Goal: Information Seeking & Learning: Stay updated

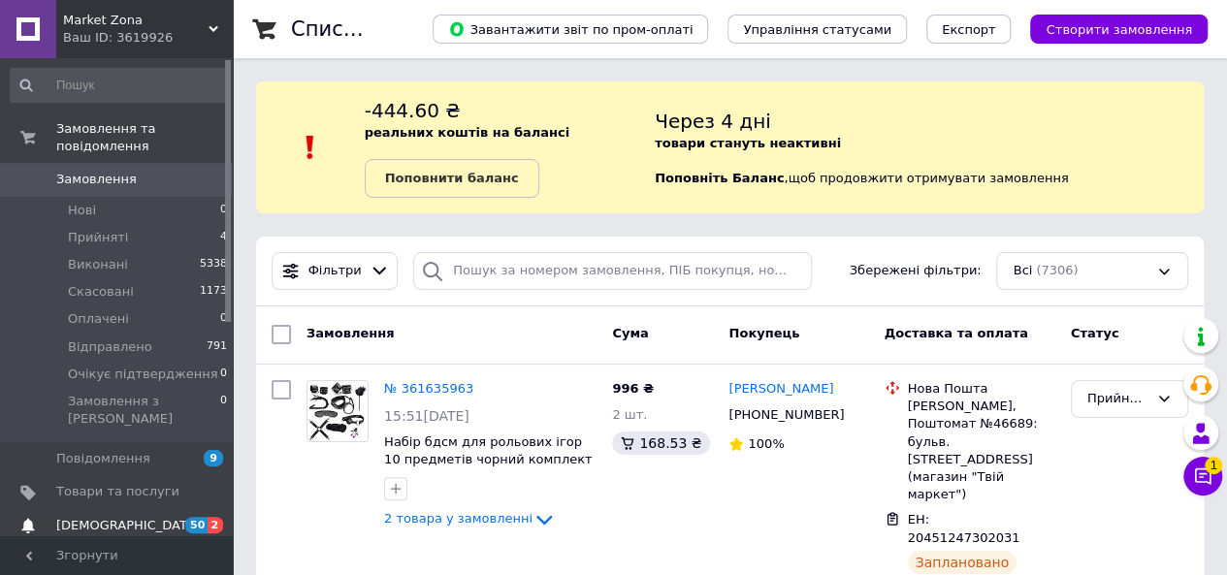
click at [126, 509] on link "[DEMOGRAPHIC_DATA] 50 2" at bounding box center [119, 525] width 239 height 33
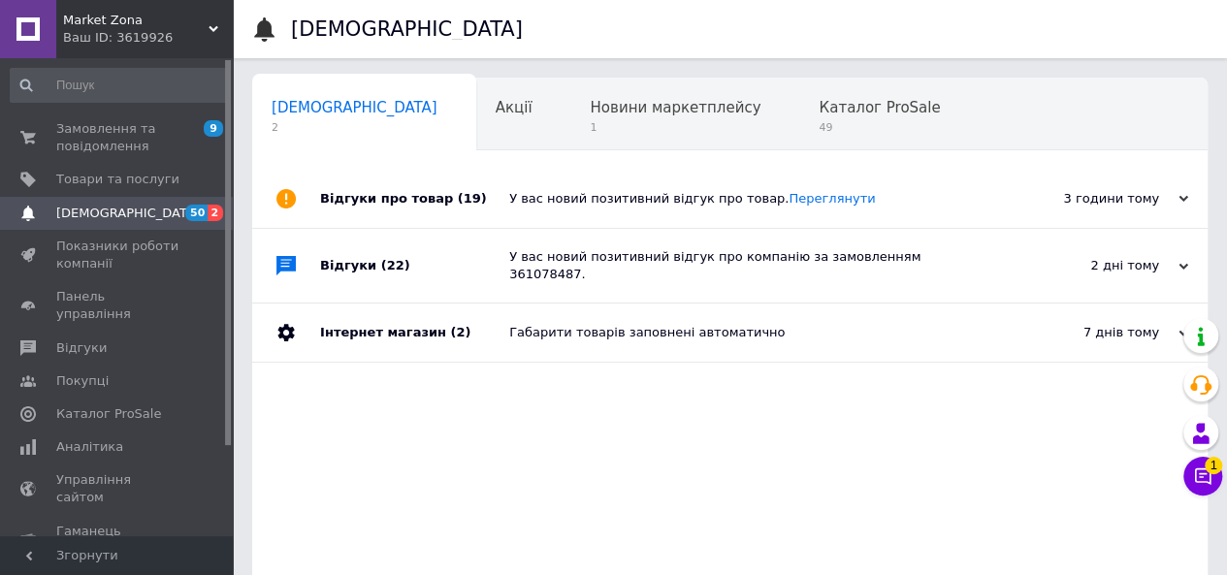
scroll to position [0, 6]
click at [584, 124] on span "1" at bounding box center [669, 127] width 171 height 15
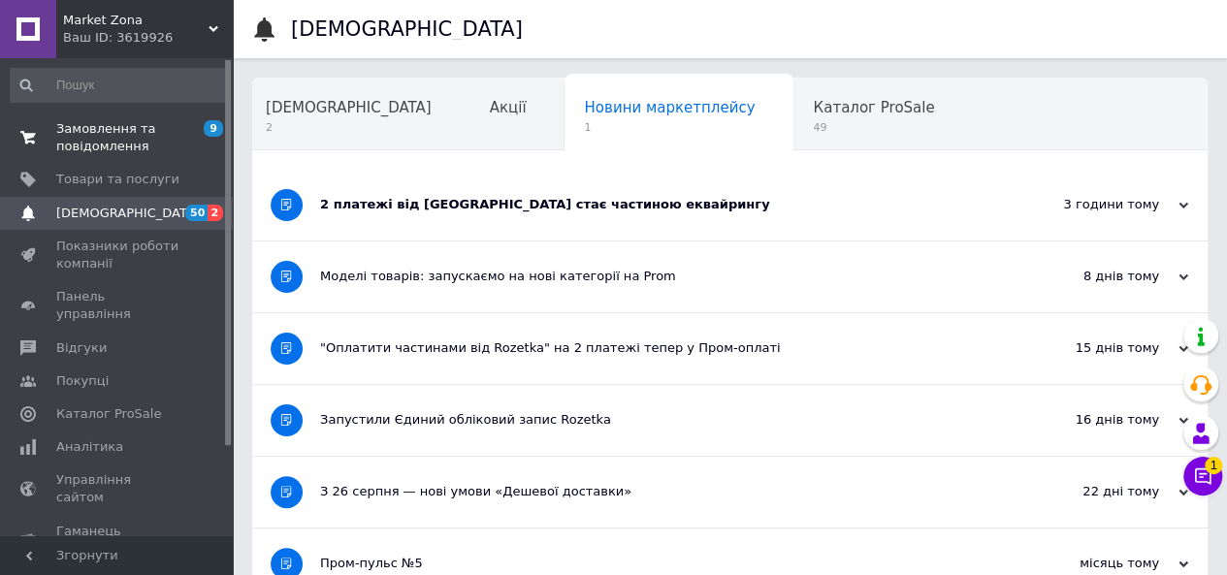
click at [111, 159] on link "Замовлення та повідомлення 9 0" at bounding box center [119, 138] width 239 height 50
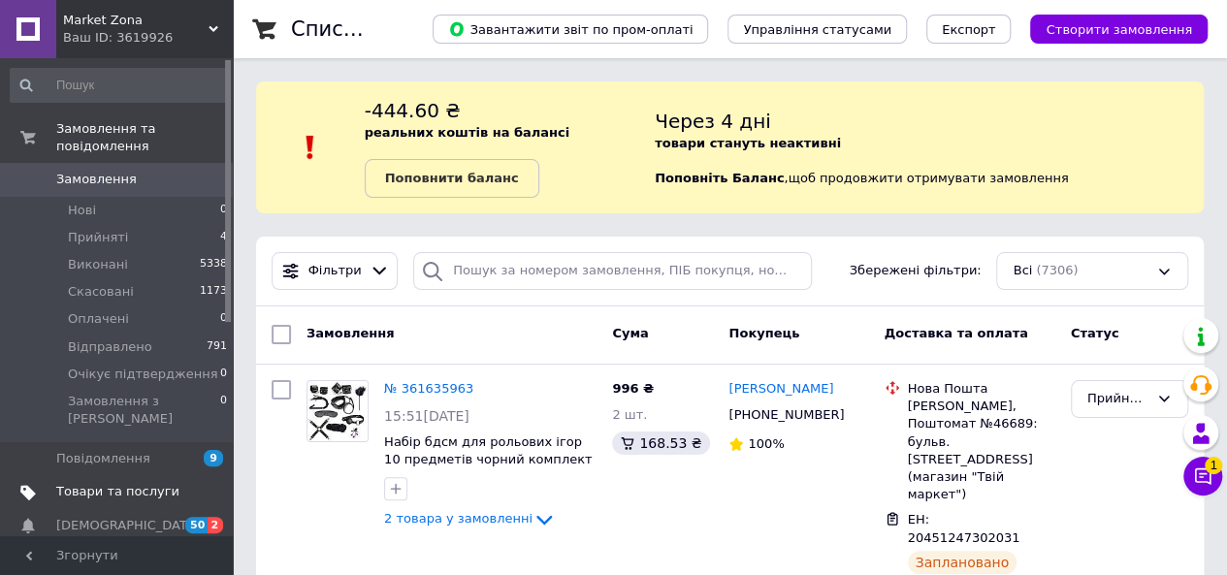
click at [144, 483] on span "Товари та послуги" at bounding box center [117, 491] width 123 height 17
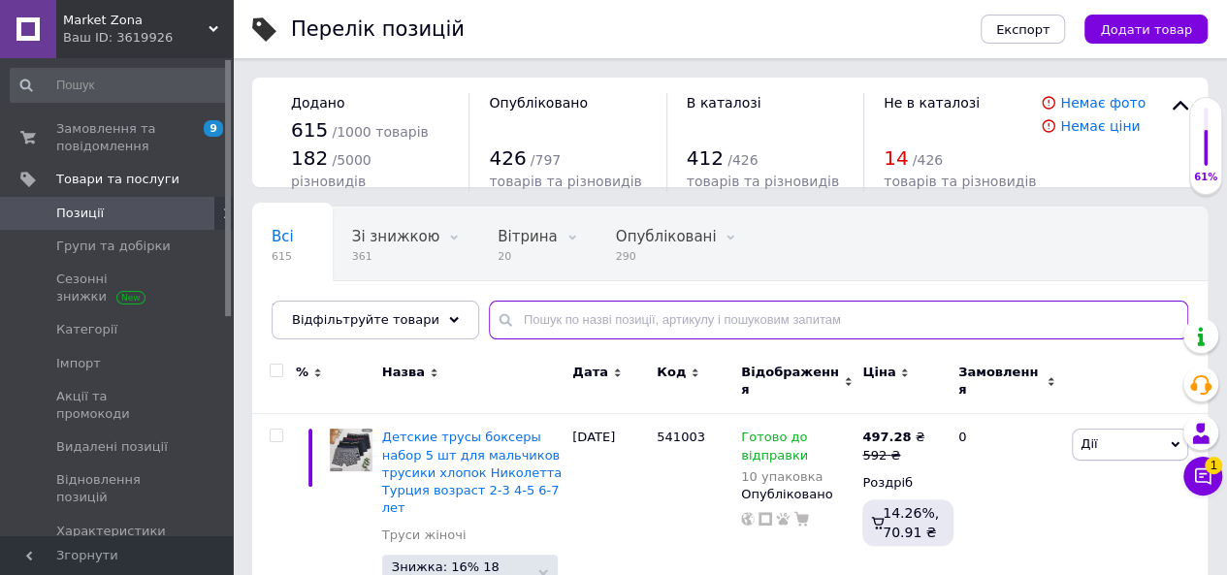
drag, startPoint x: 576, startPoint y: 313, endPoint x: 567, endPoint y: 317, distance: 10.5
click at [567, 317] on input "text" at bounding box center [839, 320] width 700 height 39
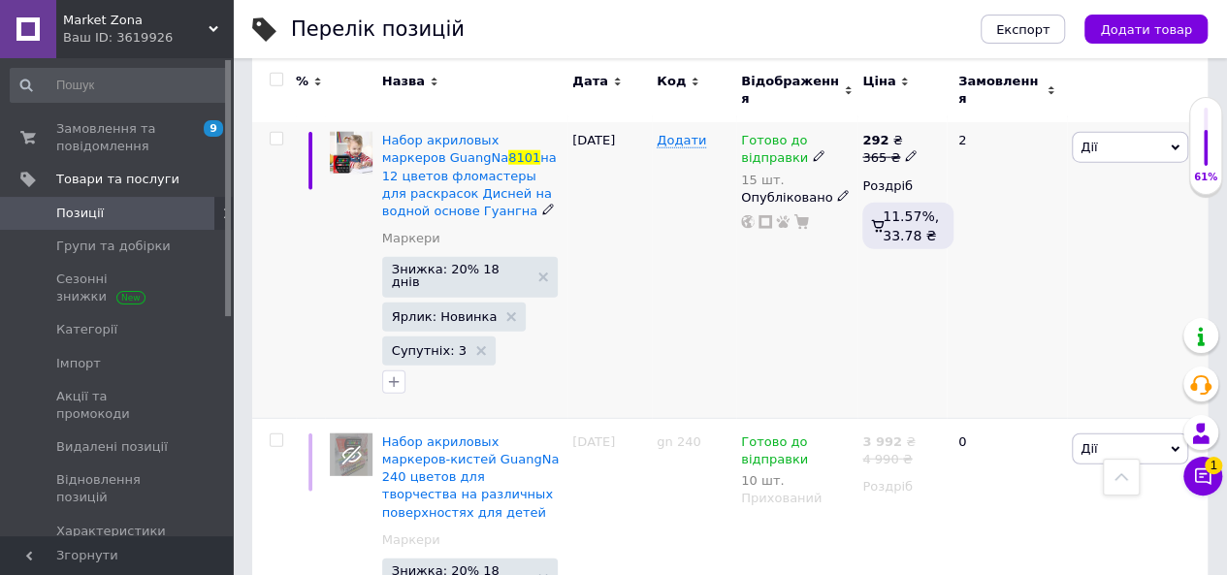
scroll to position [2426, 0]
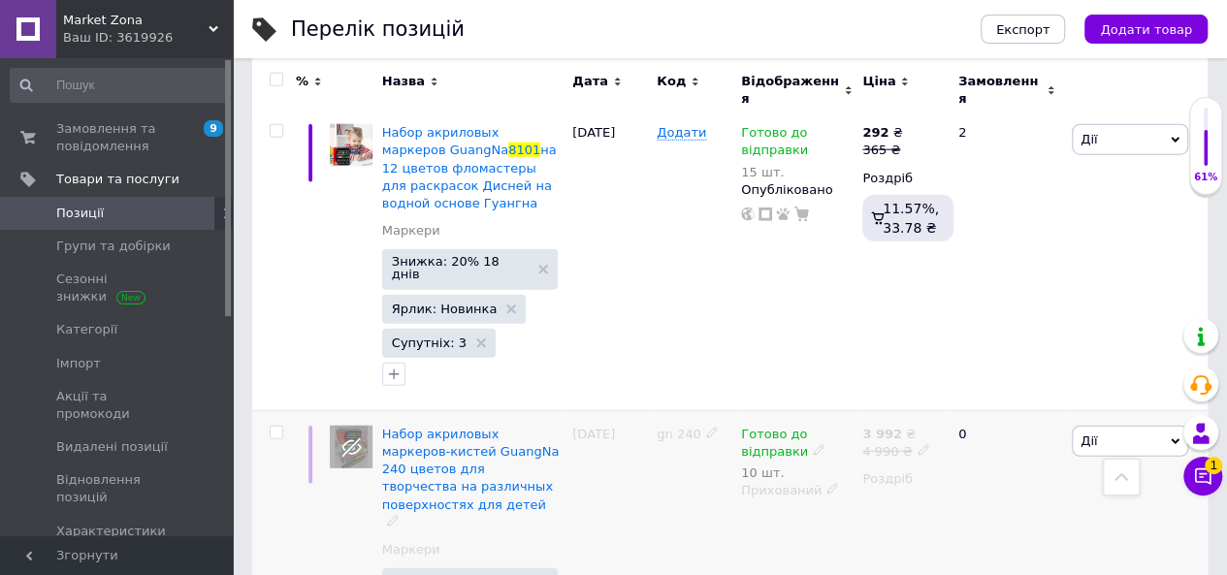
type input "8101"
click at [813, 444] on icon at bounding box center [819, 450] width 12 height 12
click at [919, 501] on li "Немає в наявності" at bounding box center [963, 514] width 184 height 27
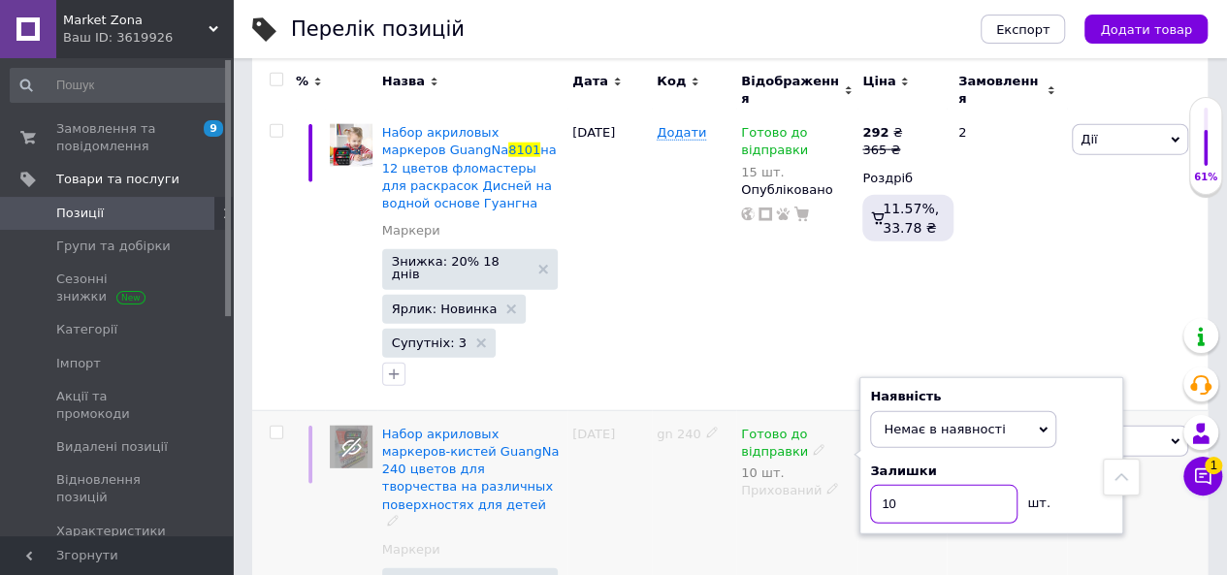
click at [919, 485] on input "10" at bounding box center [943, 504] width 147 height 39
type input "1"
type input "0"
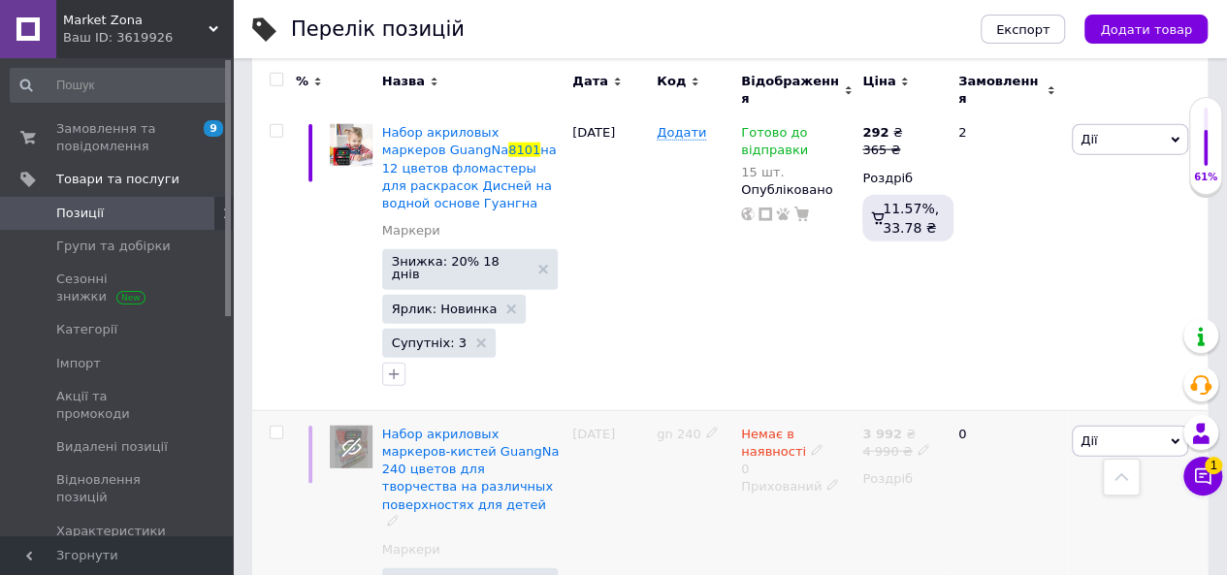
scroll to position [2523, 0]
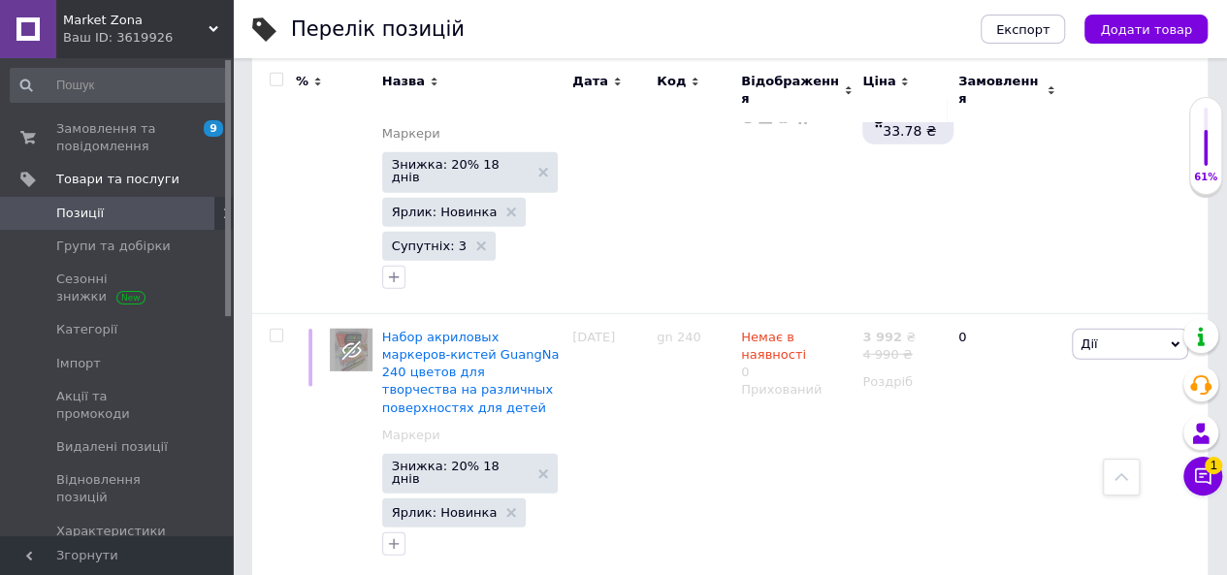
type input "0"
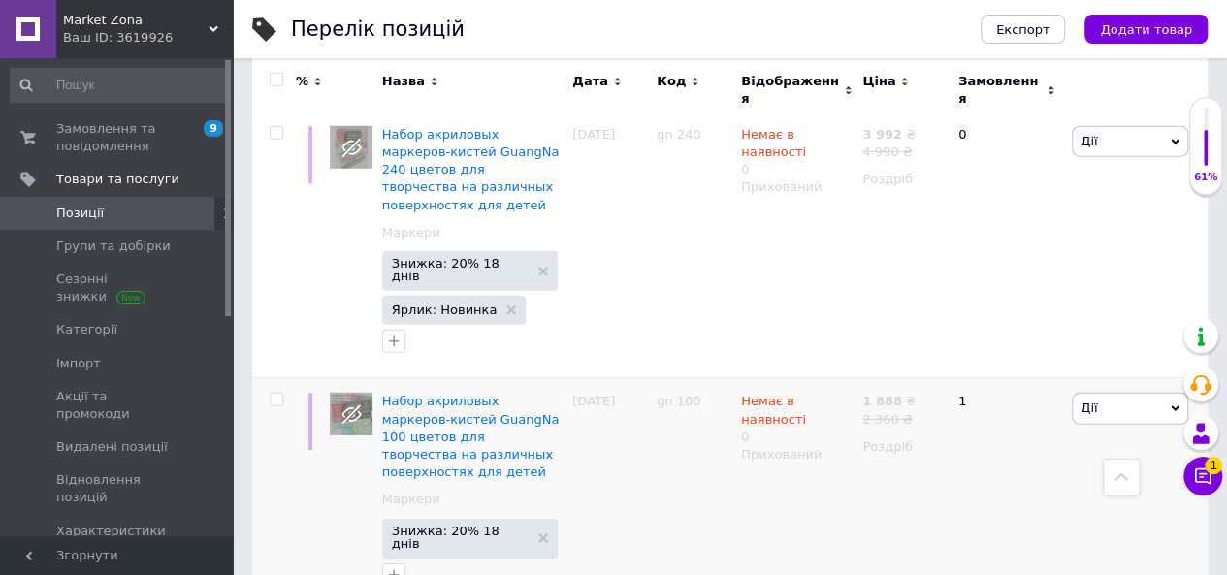
scroll to position [2729, 0]
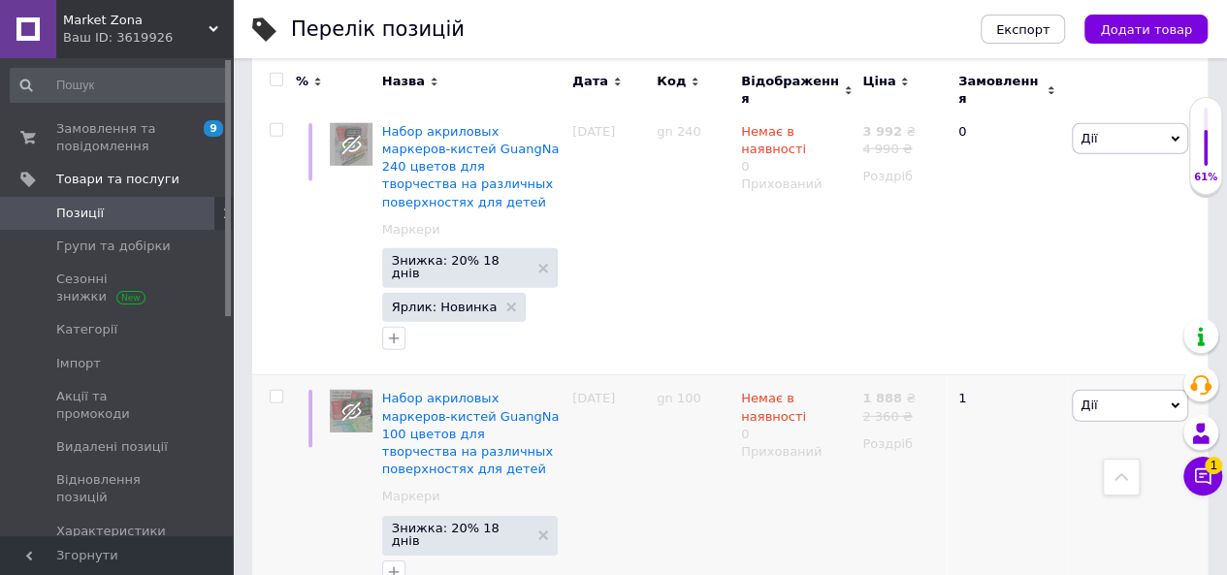
type input "0"
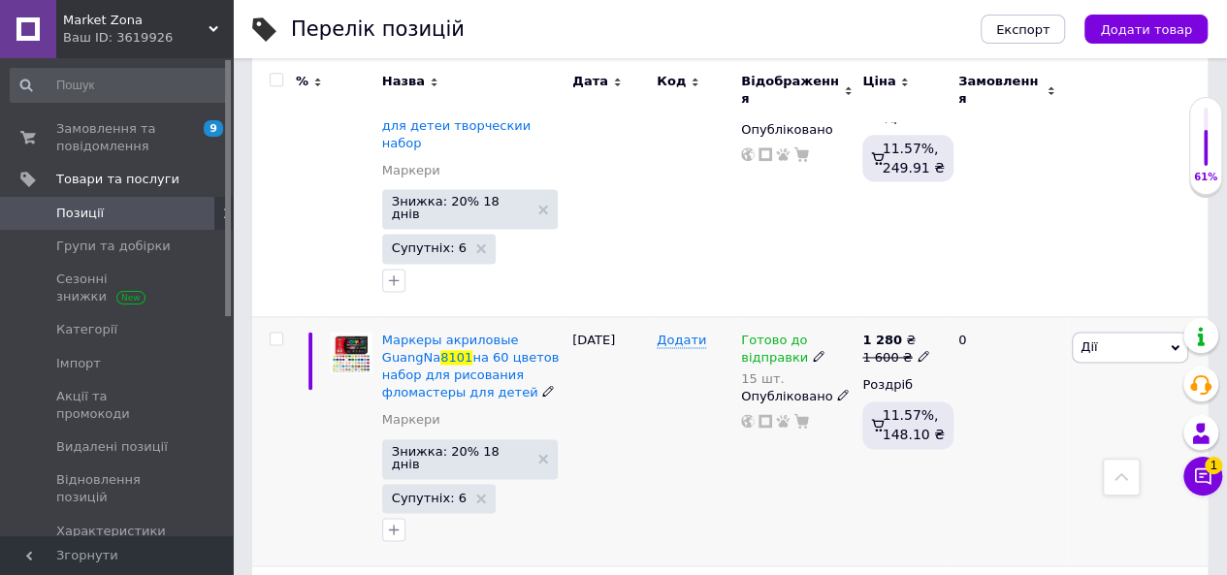
scroll to position [1176, 0]
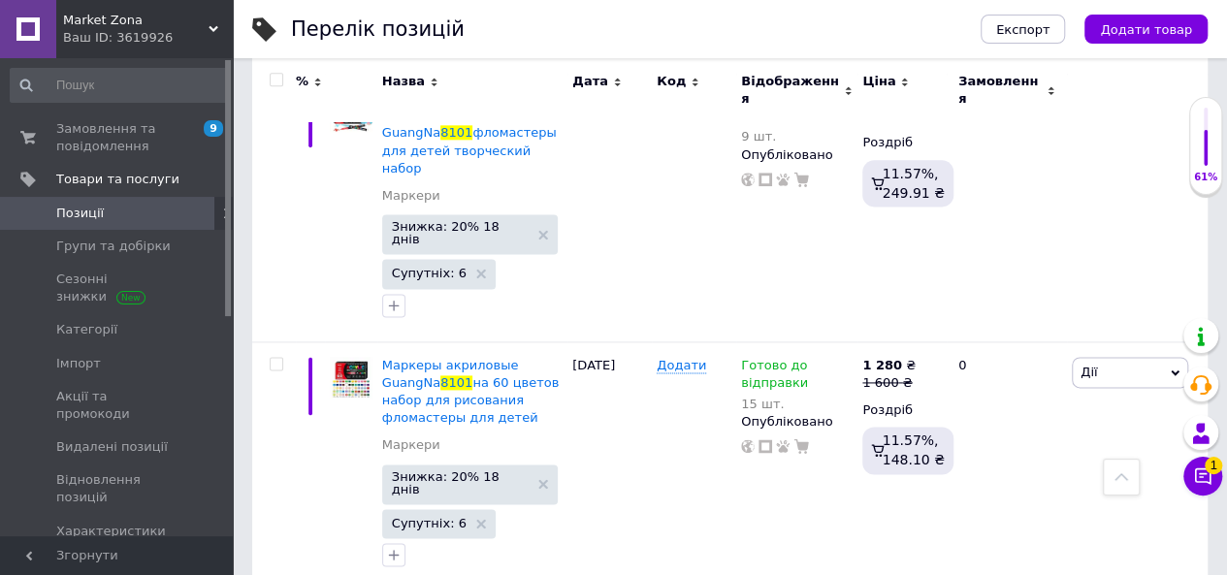
click at [213, 548] on link "[DEMOGRAPHIC_DATA] 50 2" at bounding box center [119, 564] width 239 height 33
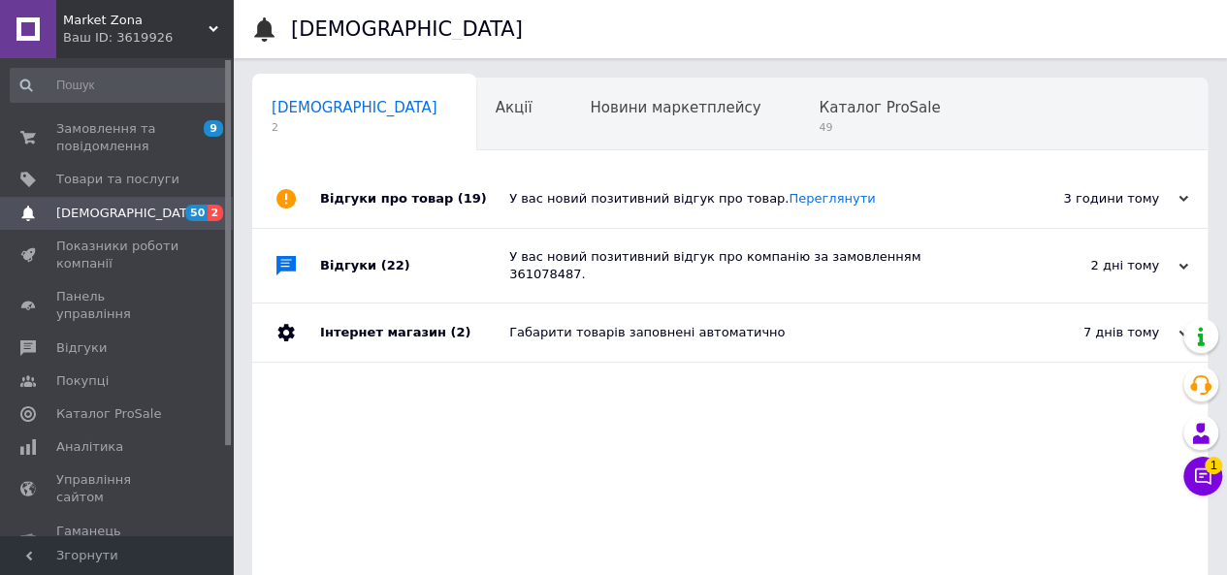
scroll to position [0, 6]
click at [120, 162] on link "Замовлення та повідомлення 9 0" at bounding box center [119, 138] width 239 height 50
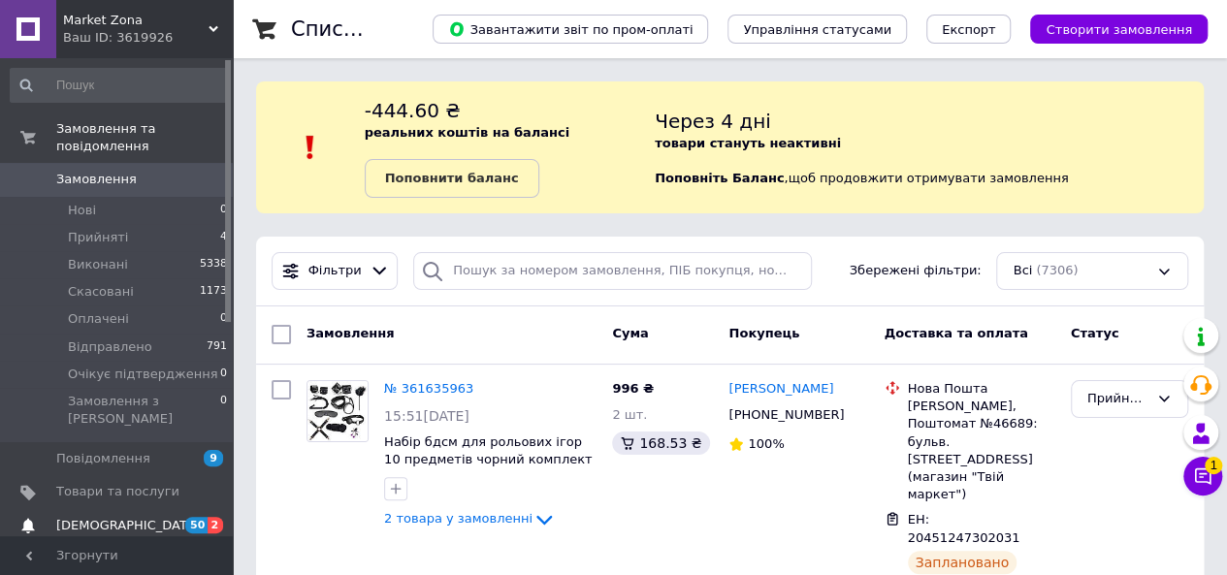
click at [184, 509] on link "[DEMOGRAPHIC_DATA] 50 2" at bounding box center [119, 525] width 239 height 33
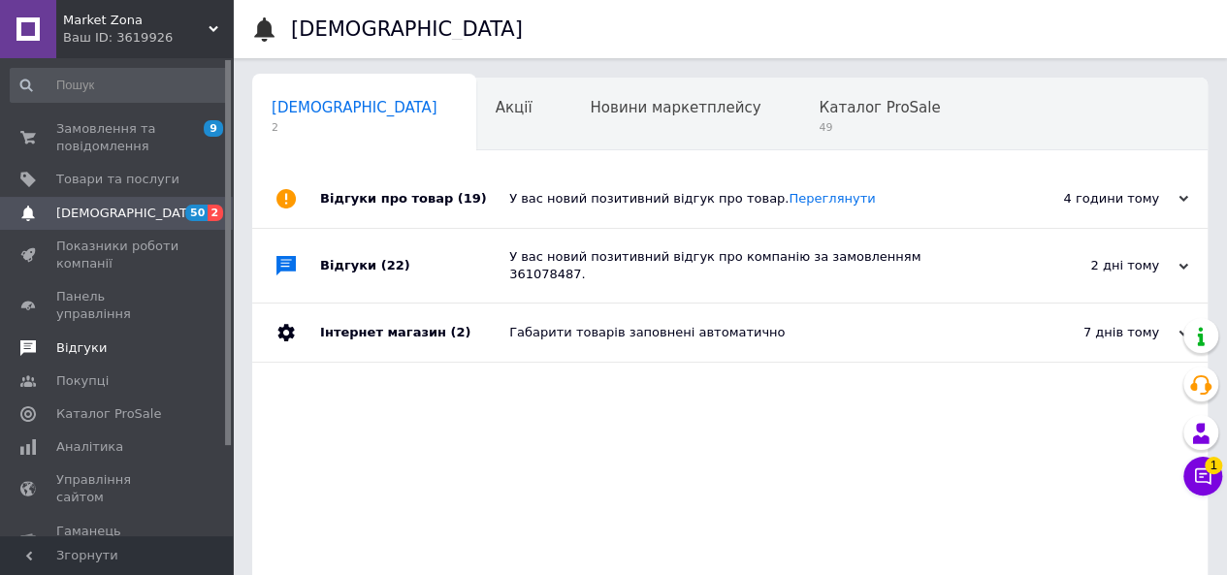
scroll to position [0, 6]
click at [150, 141] on span "Замовлення та повідомлення" at bounding box center [117, 137] width 123 height 35
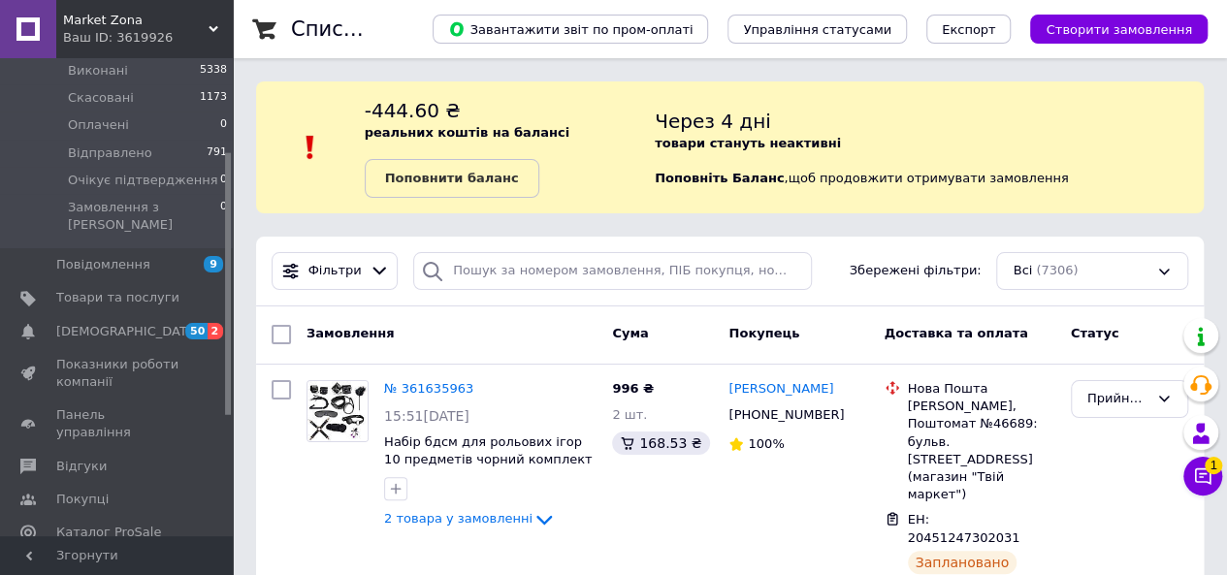
scroll to position [97, 0]
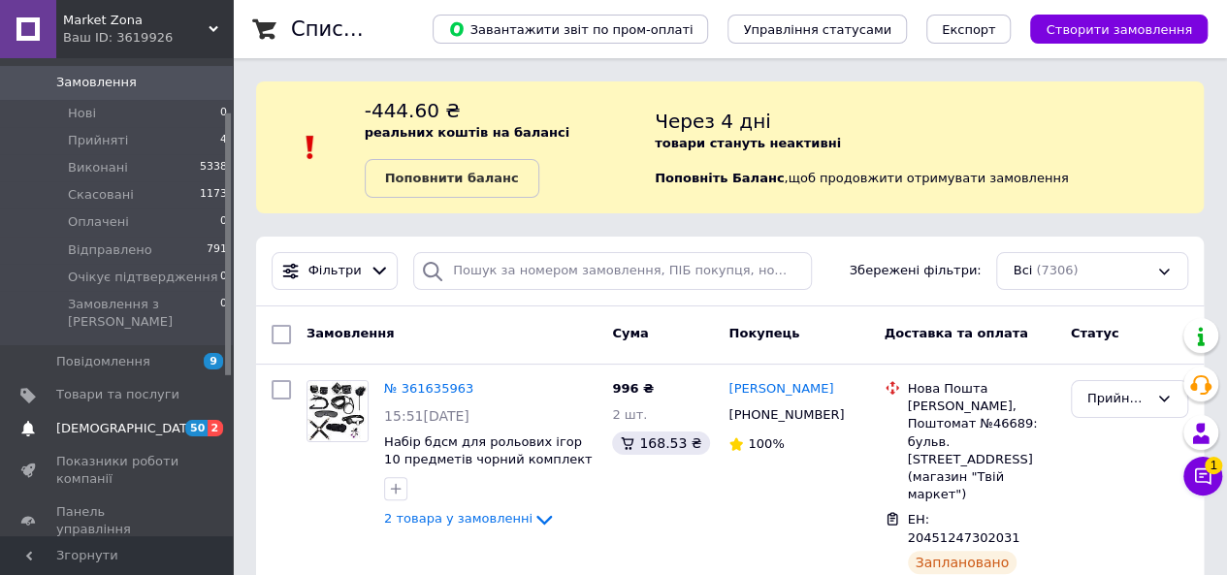
click at [127, 420] on span "[DEMOGRAPHIC_DATA]" at bounding box center [117, 428] width 123 height 17
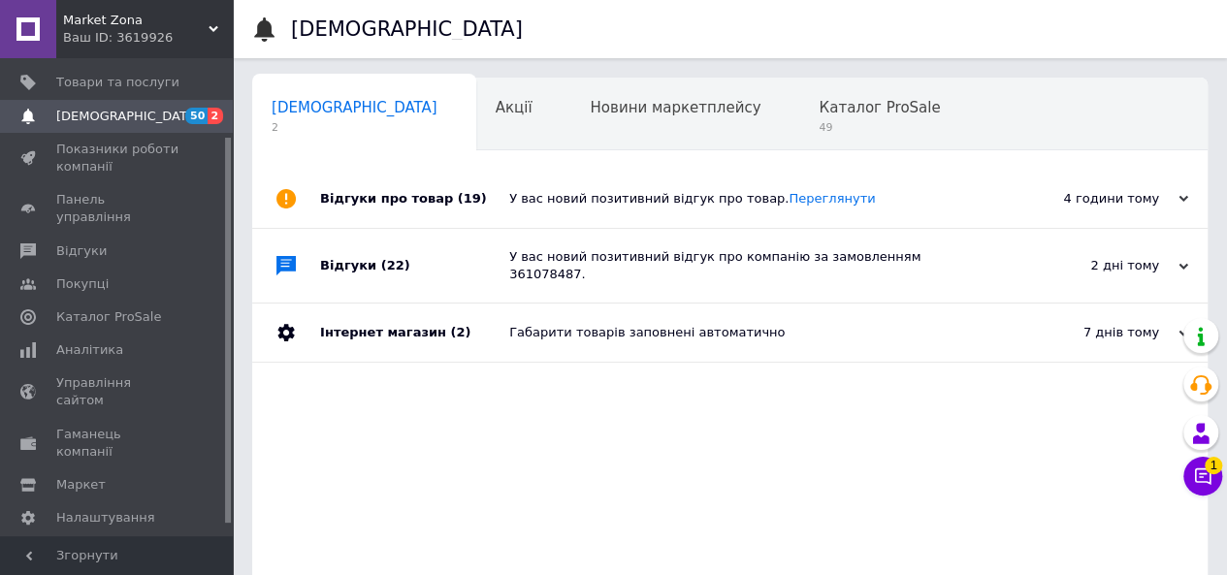
scroll to position [0, 6]
click at [584, 113] on span "Новини маркетплейсу" at bounding box center [669, 107] width 171 height 17
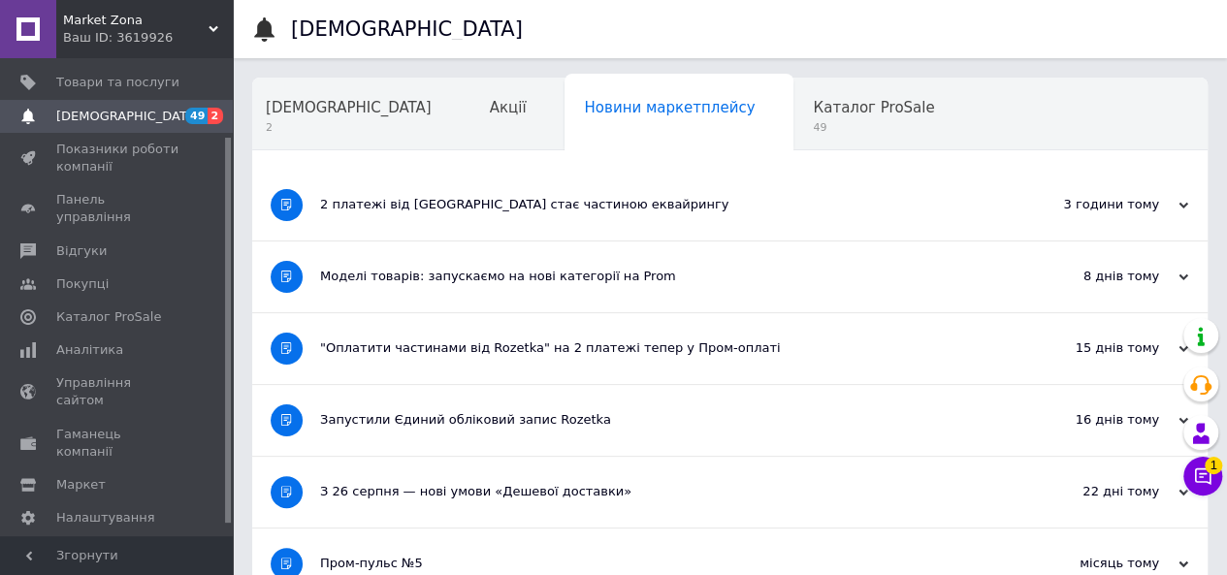
scroll to position [97, 0]
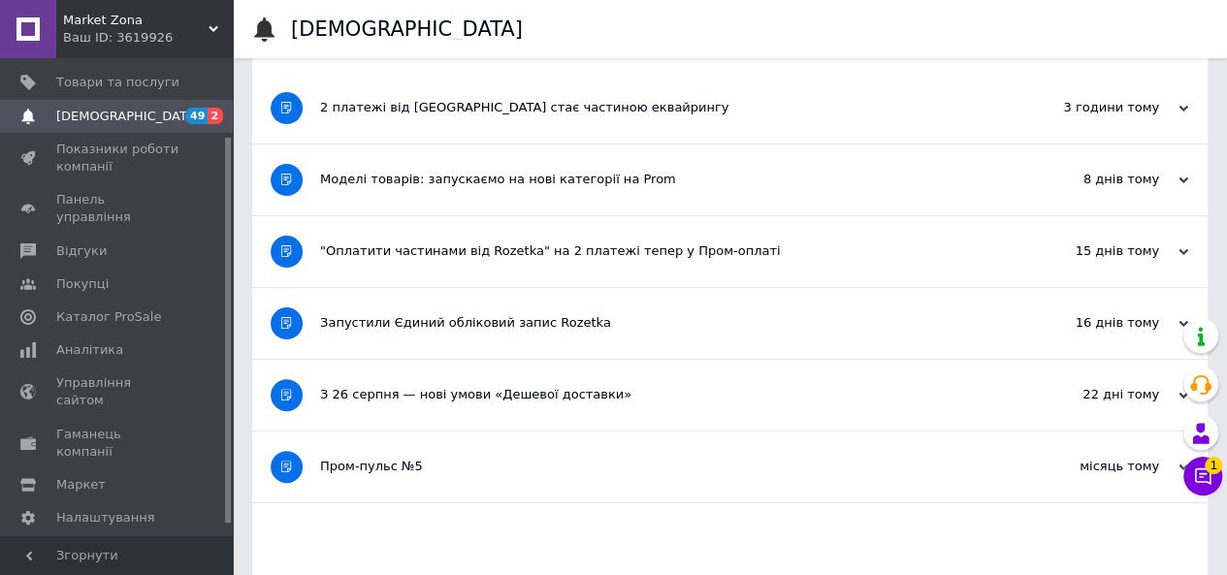
click at [537, 391] on div "З 26 серпня — нові умови «Дешевої доставки»" at bounding box center [657, 394] width 674 height 17
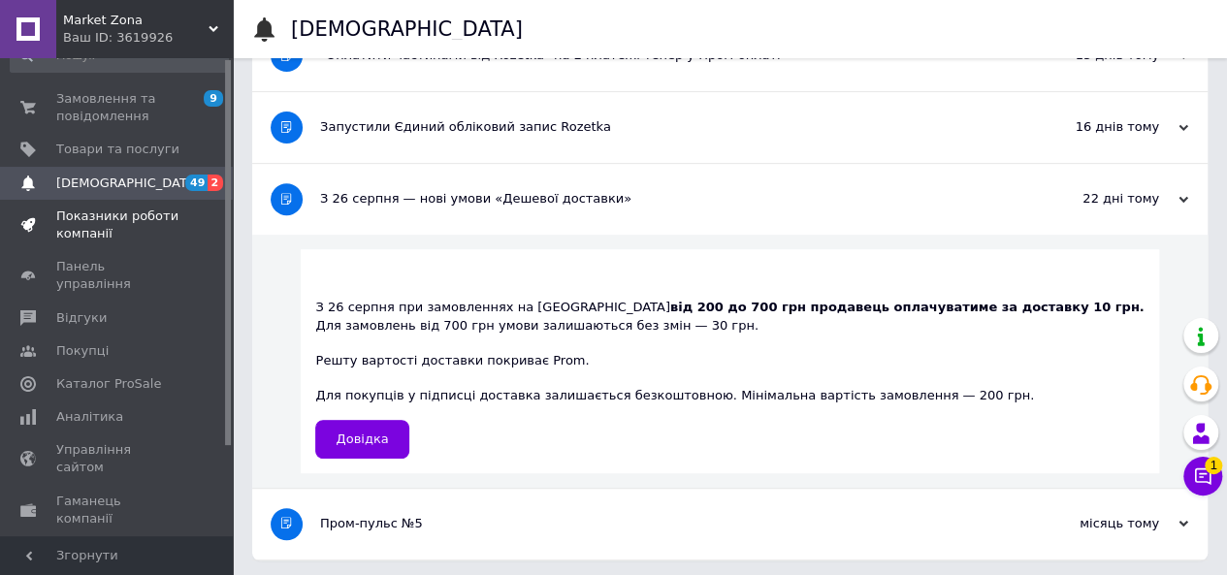
scroll to position [0, 0]
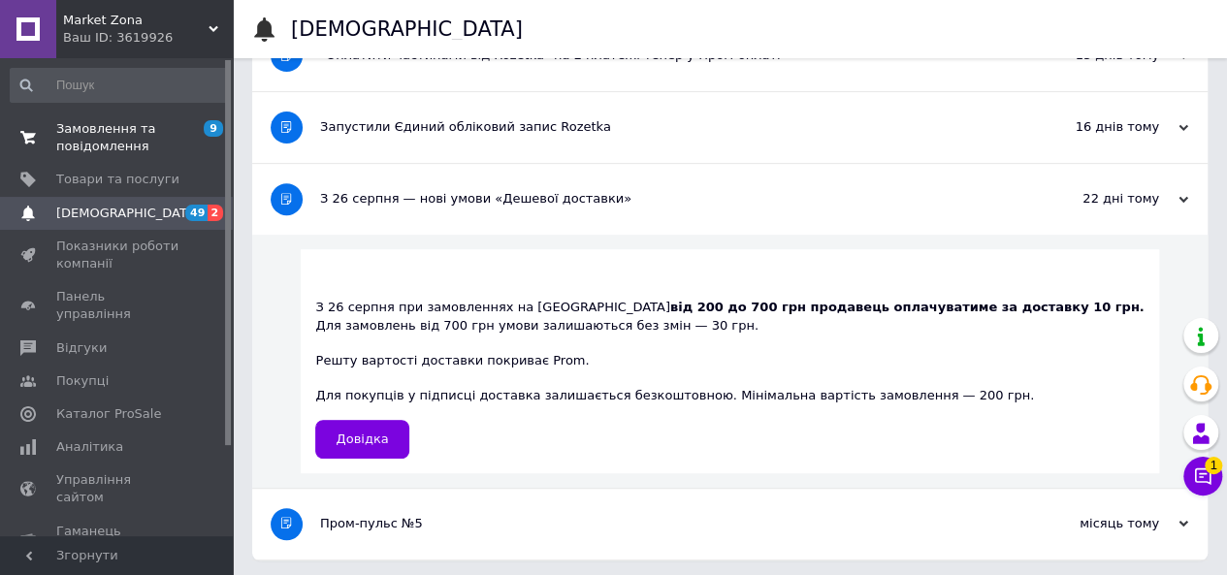
click at [115, 127] on span "Замовлення та повідомлення" at bounding box center [117, 137] width 123 height 35
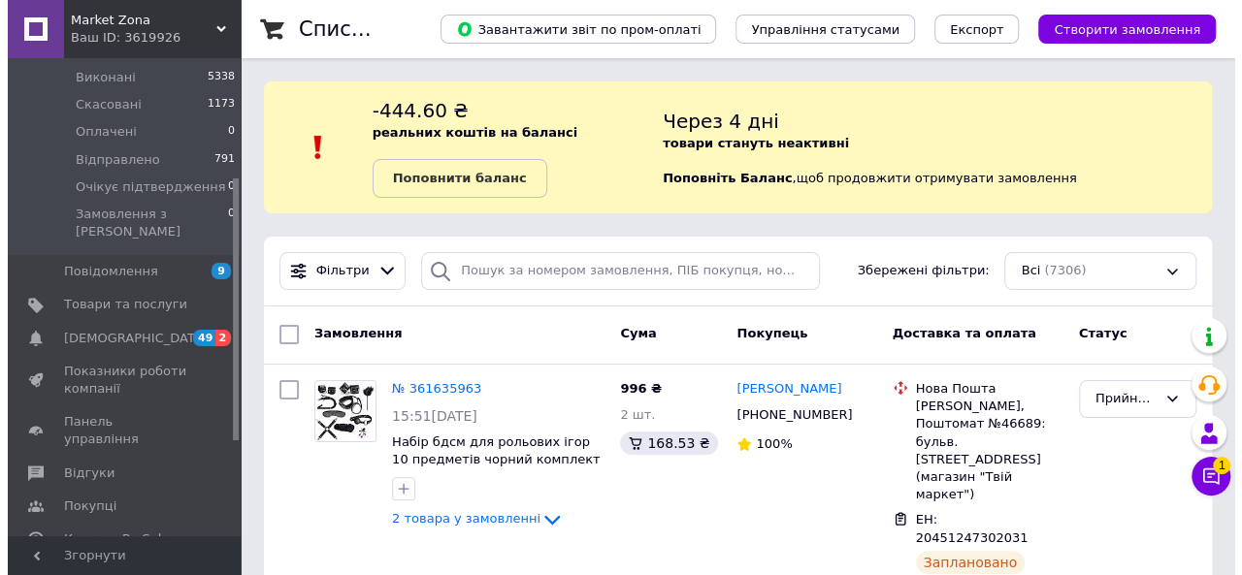
scroll to position [291, 0]
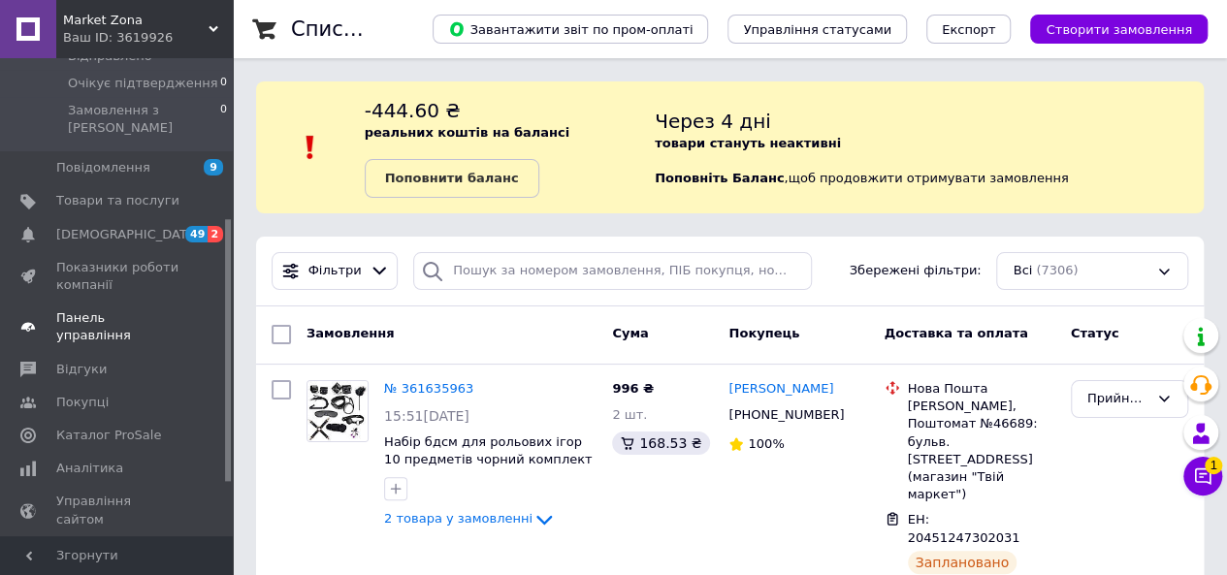
click at [122, 226] on span "[DEMOGRAPHIC_DATA]" at bounding box center [128, 234] width 144 height 17
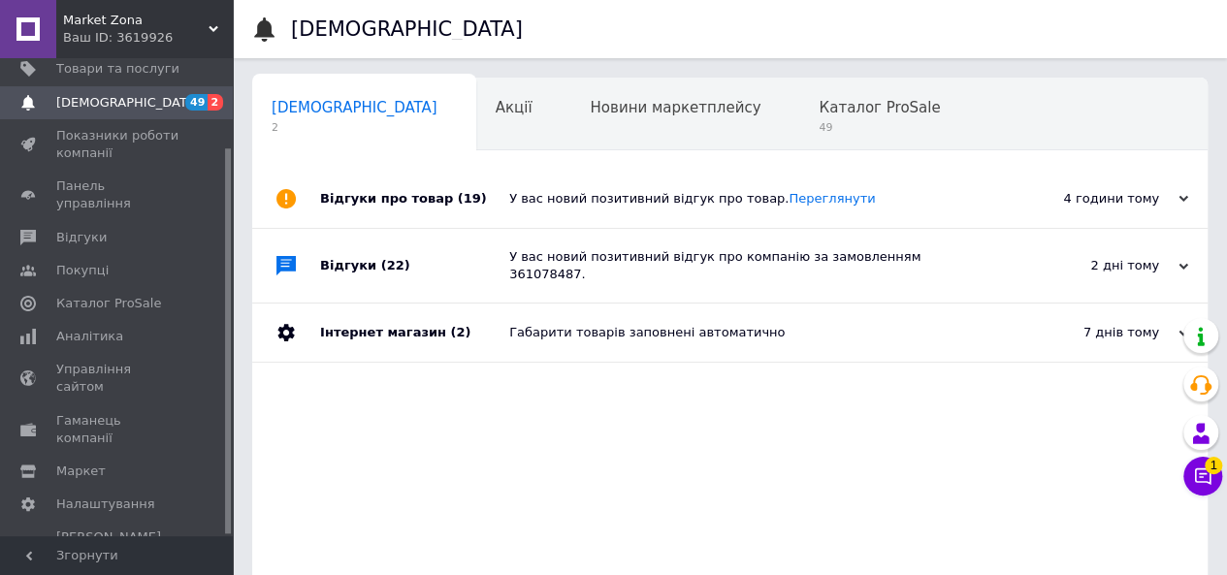
scroll to position [0, 6]
click at [584, 103] on span "Новини маркетплейсу" at bounding box center [669, 107] width 171 height 17
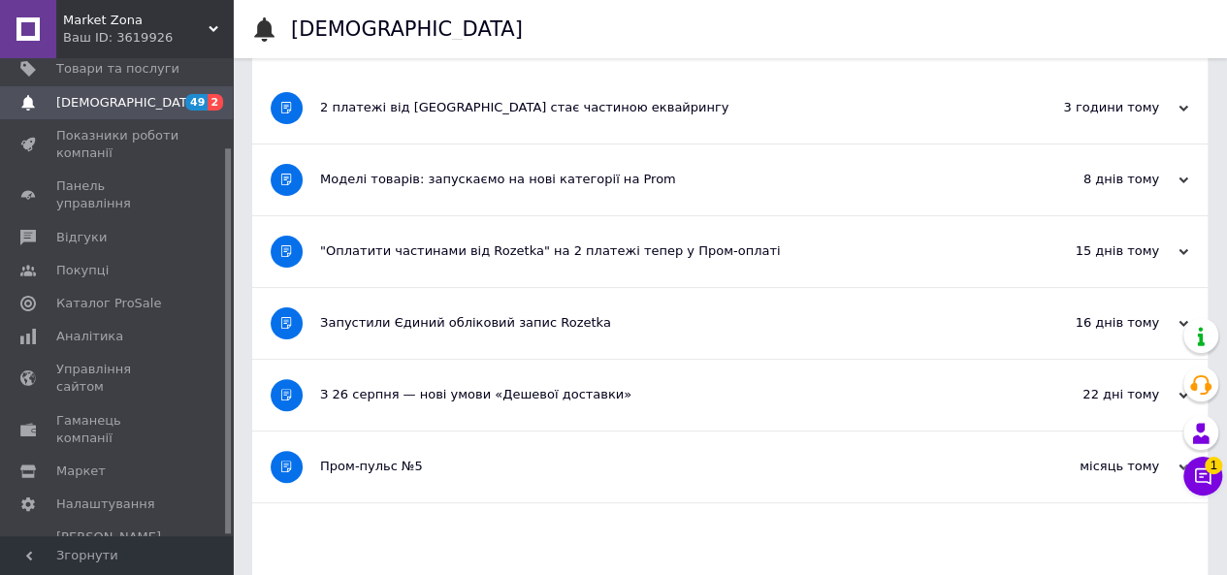
click at [503, 386] on div "З 26 серпня — нові умови «Дешевої доставки»" at bounding box center [657, 394] width 674 height 17
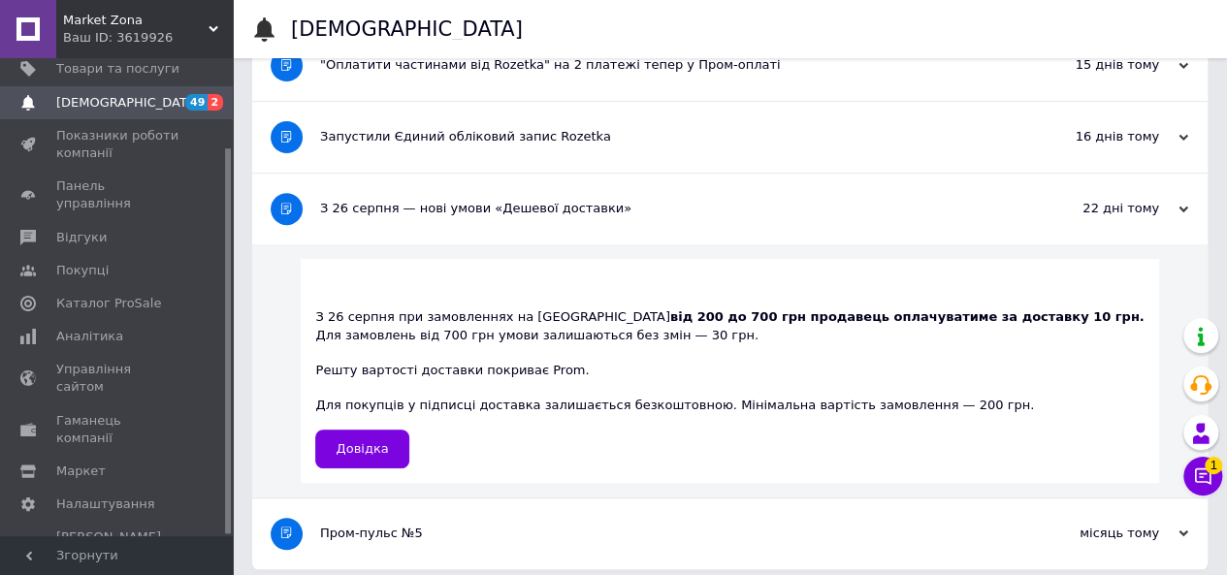
scroll to position [291, 0]
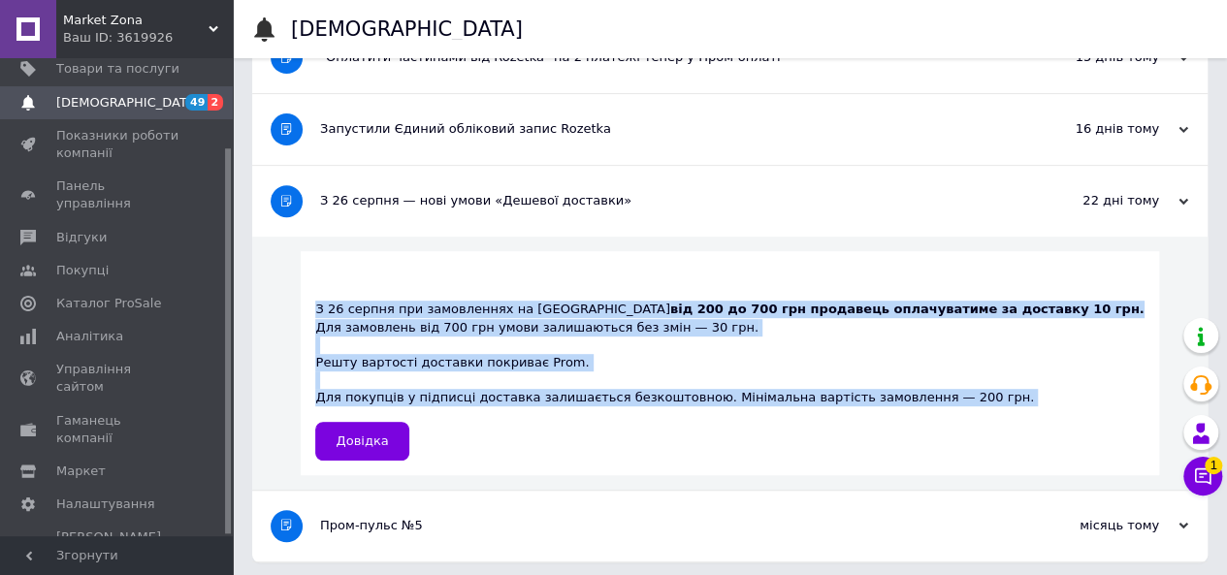
drag, startPoint x: 413, startPoint y: 303, endPoint x: 1033, endPoint y: 413, distance: 629.8
click at [1033, 413] on div "З 26 серпня при замовленнях на суму від 200 до 700 грн продавець оплачуватиме з…" at bounding box center [730, 363] width 858 height 224
copy div "З 26 серпня при замовленнях на суму від 200 до 700 грн продавець оплачуватиме з…"
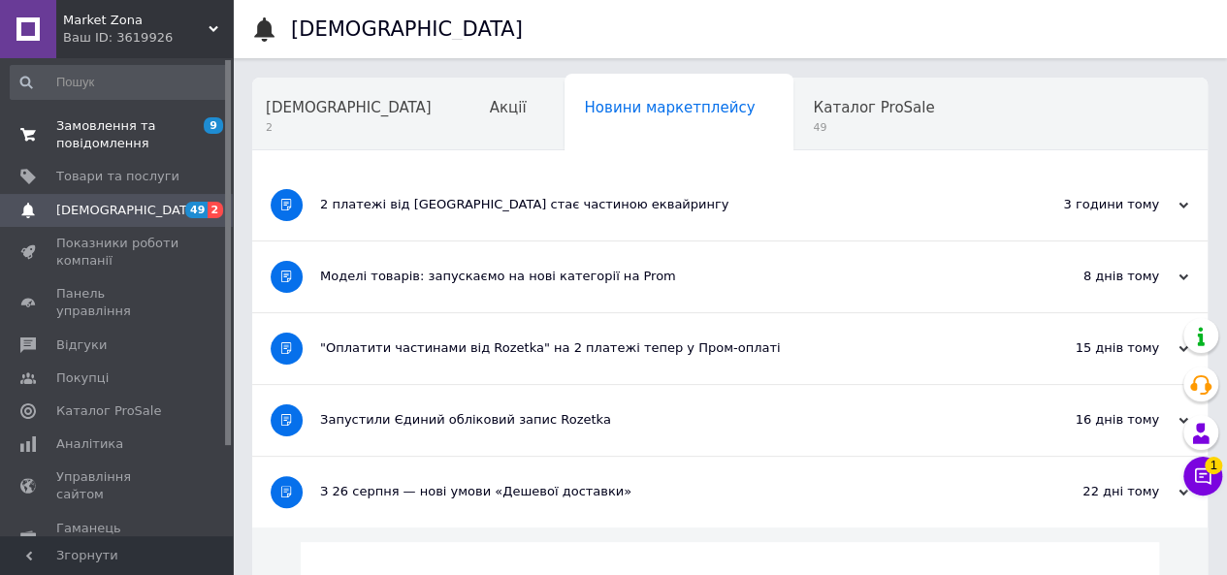
scroll to position [0, 0]
click at [139, 108] on div "Замовлення та повідомлення 9 0 Товари та послуги Сповіщення 49 2 Показники робо…" at bounding box center [119, 300] width 239 height 484
click at [146, 137] on span "Замовлення та повідомлення" at bounding box center [117, 137] width 123 height 35
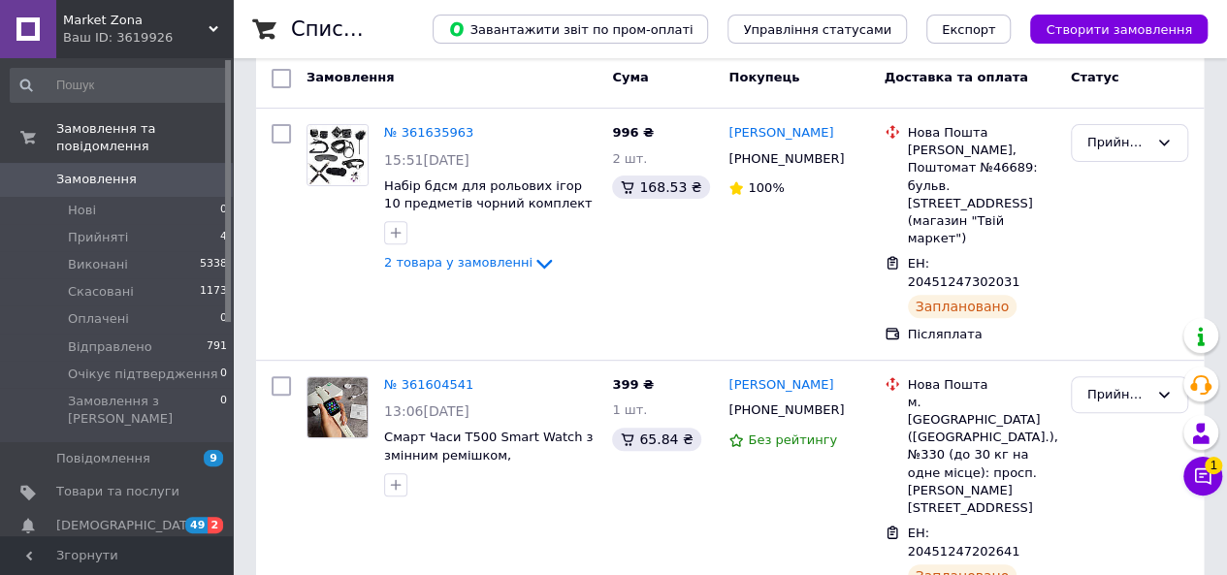
scroll to position [291, 0]
